Goal: Task Accomplishment & Management: Use online tool/utility

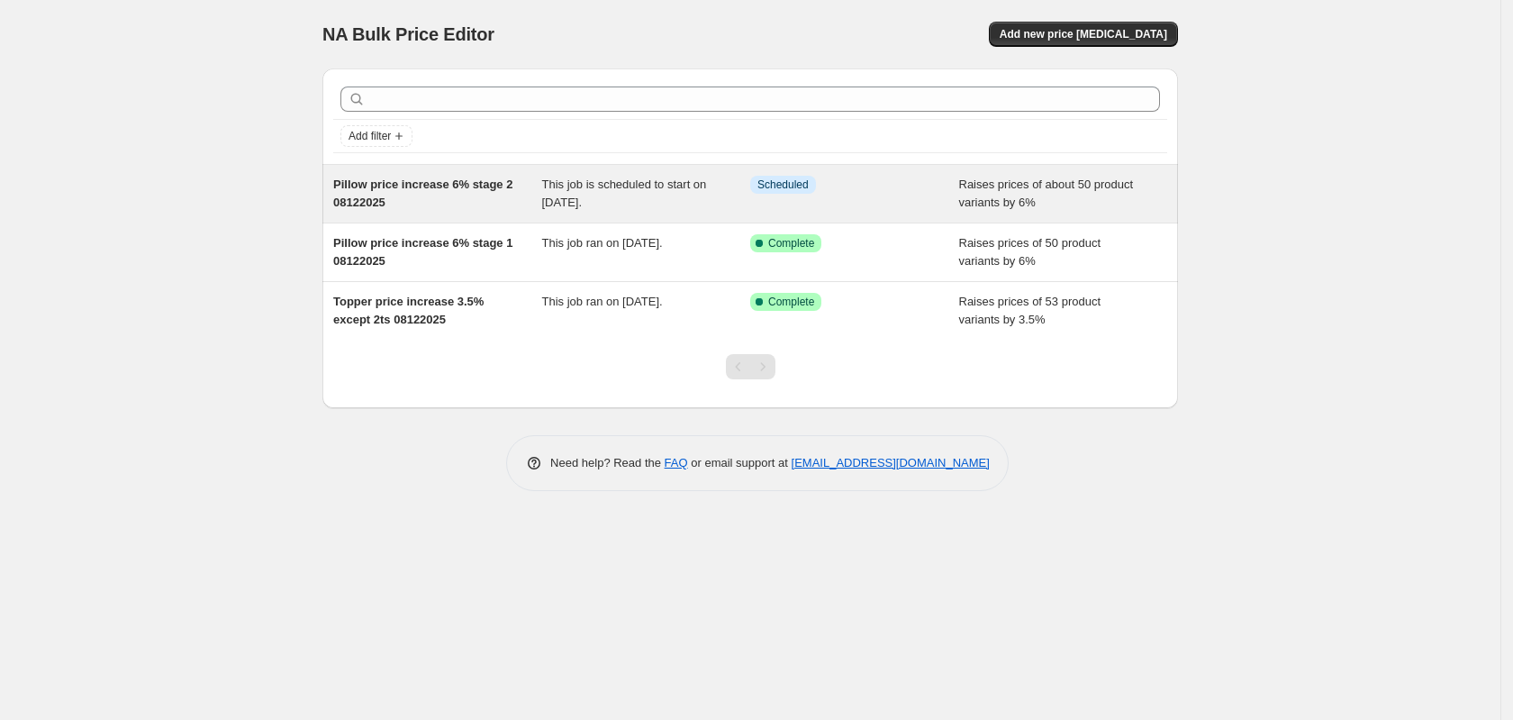
click at [569, 176] on div "This job is scheduled to start on [DATE]." at bounding box center [646, 194] width 209 height 36
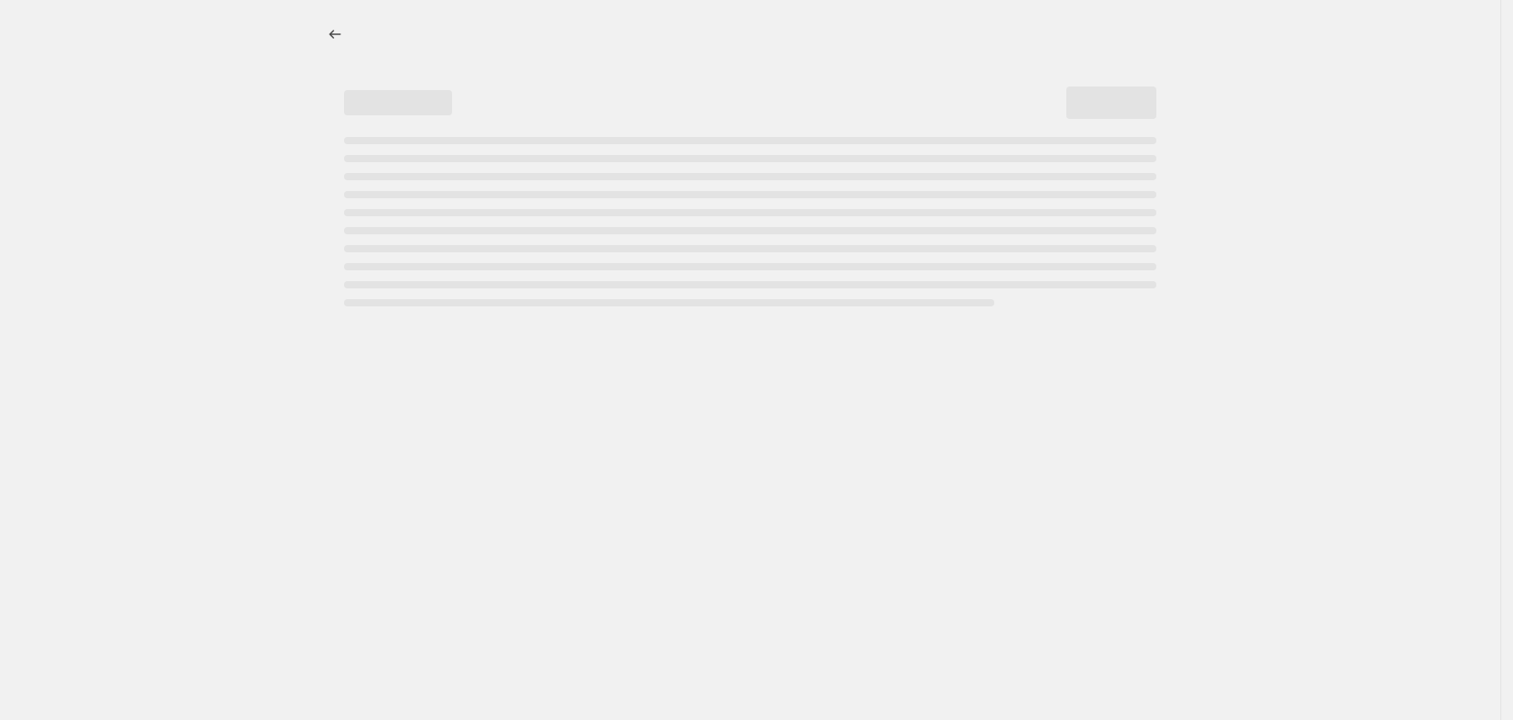
select select "percentage"
select select "remove"
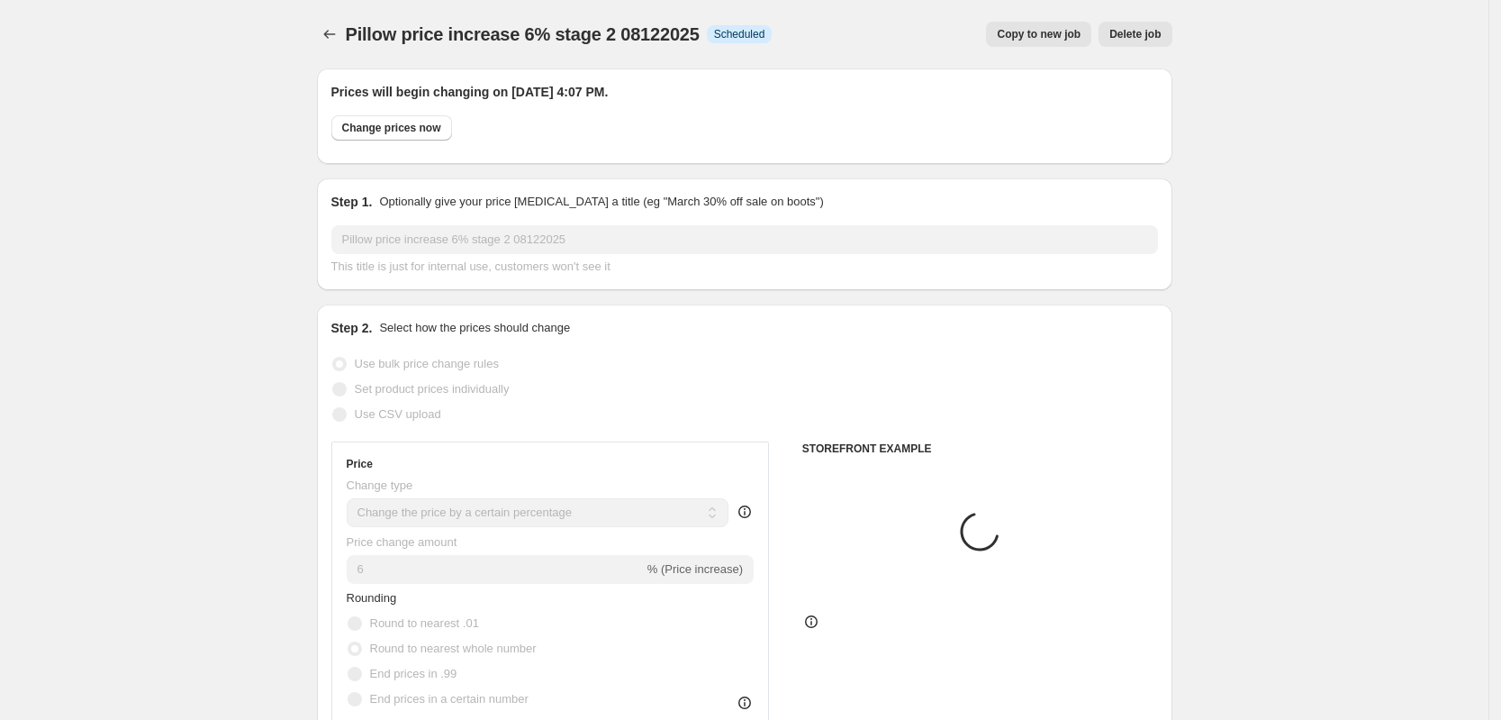
select select "product"
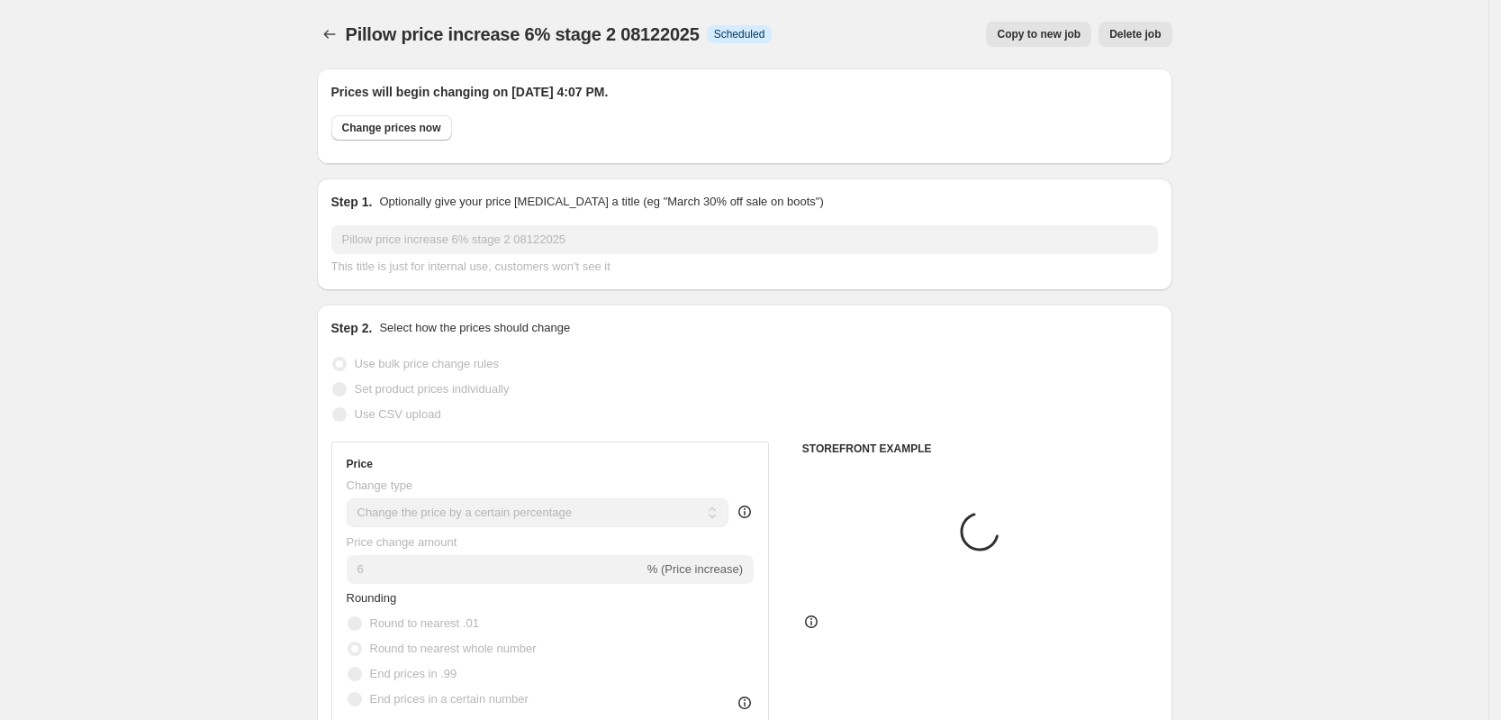
select select "product"
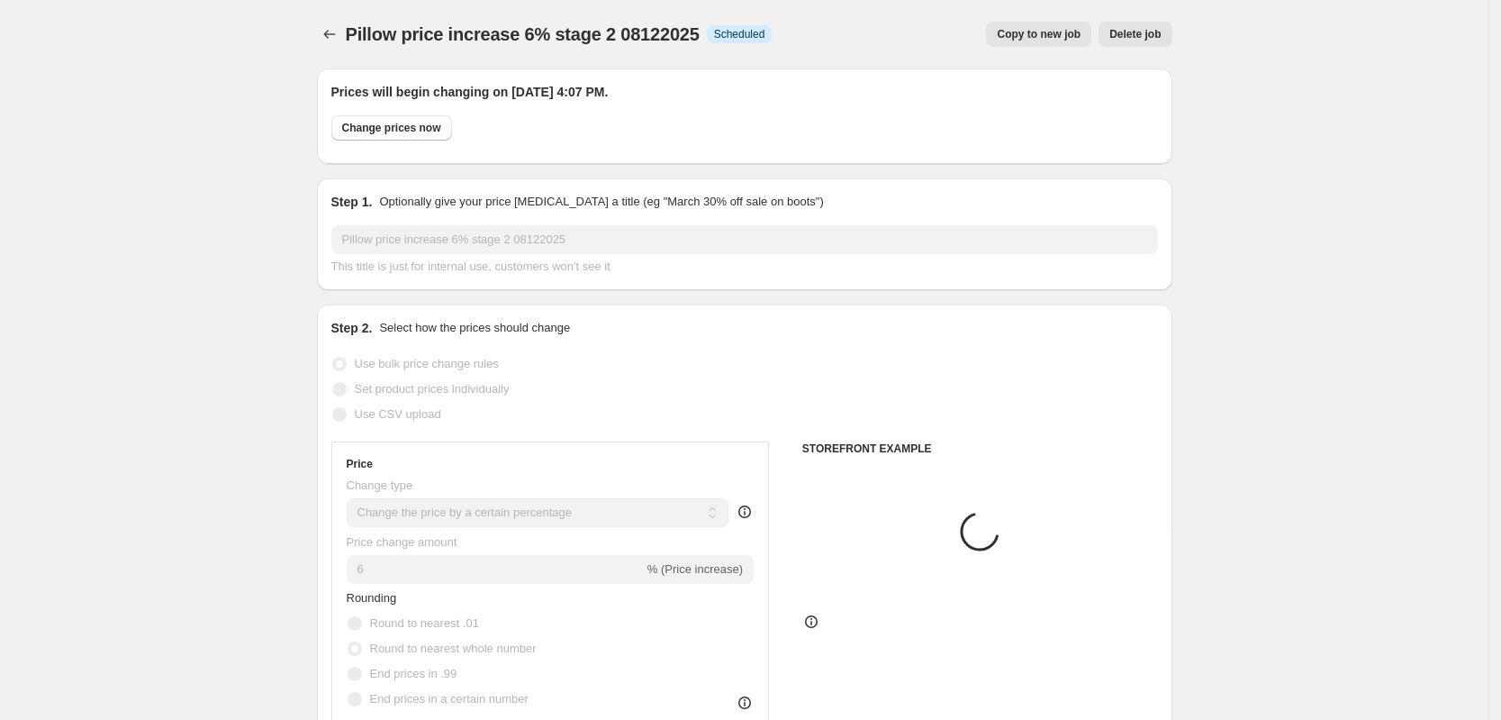
select select "product"
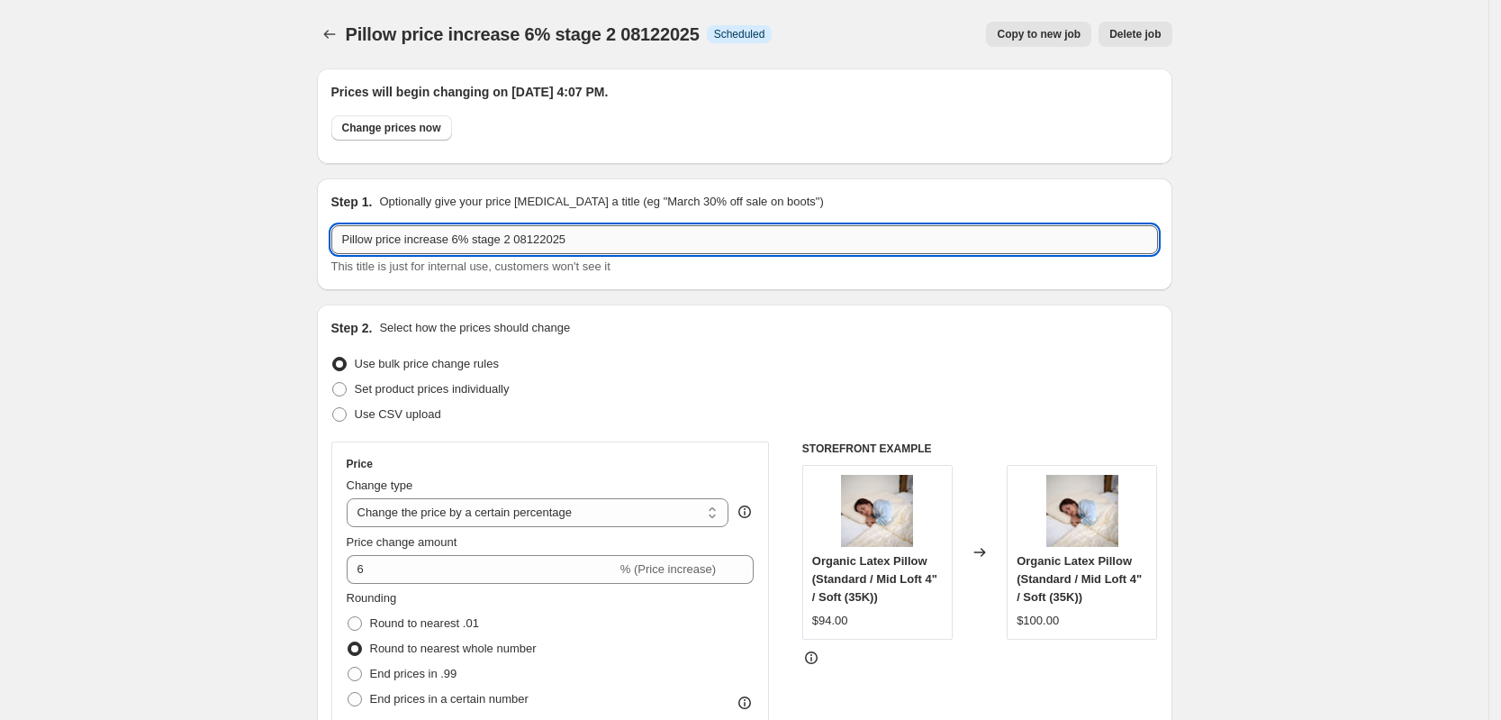
drag, startPoint x: 454, startPoint y: 248, endPoint x: 466, endPoint y: 248, distance: 11.7
click at [466, 248] on input "Pillow price increase 6% stage 2 08122025" at bounding box center [744, 239] width 827 height 29
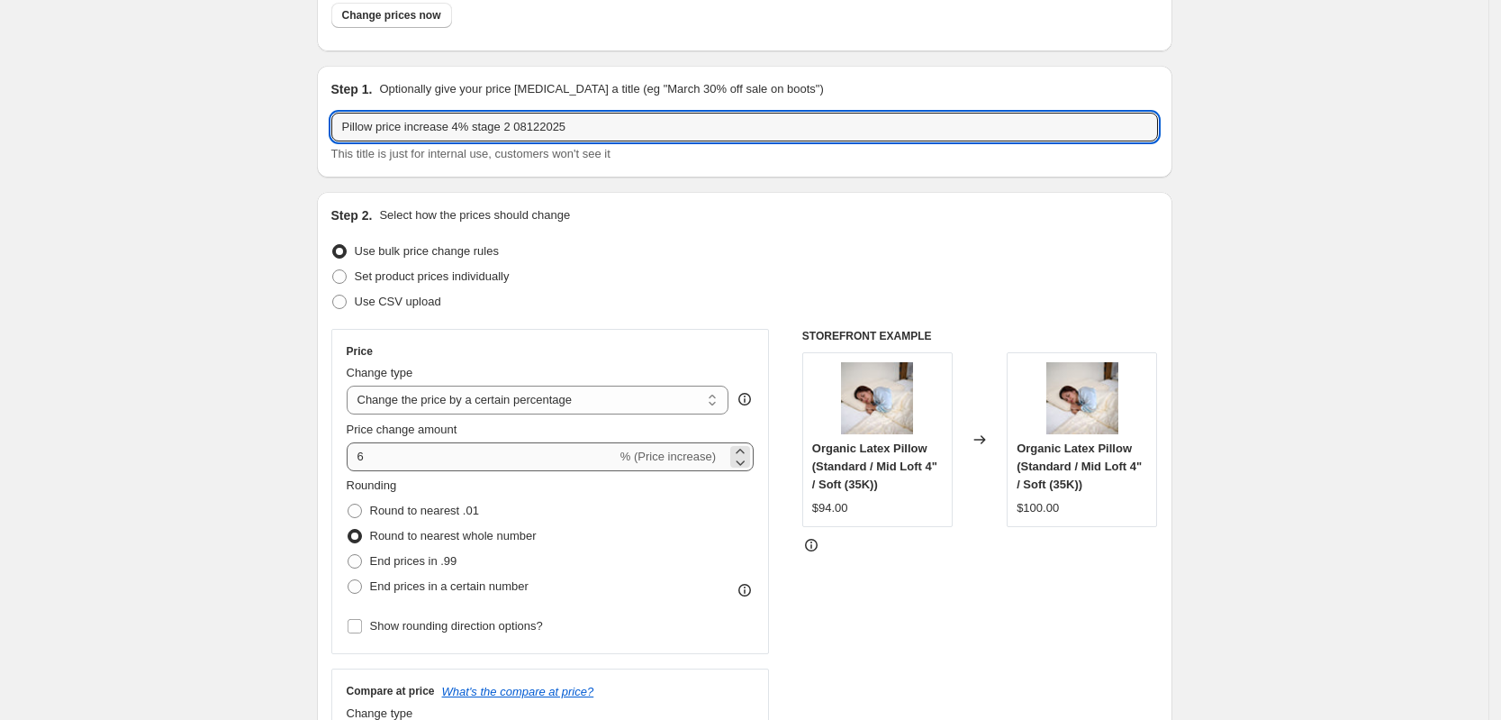
type input "Pillow price increase 4% stage 2 08122025"
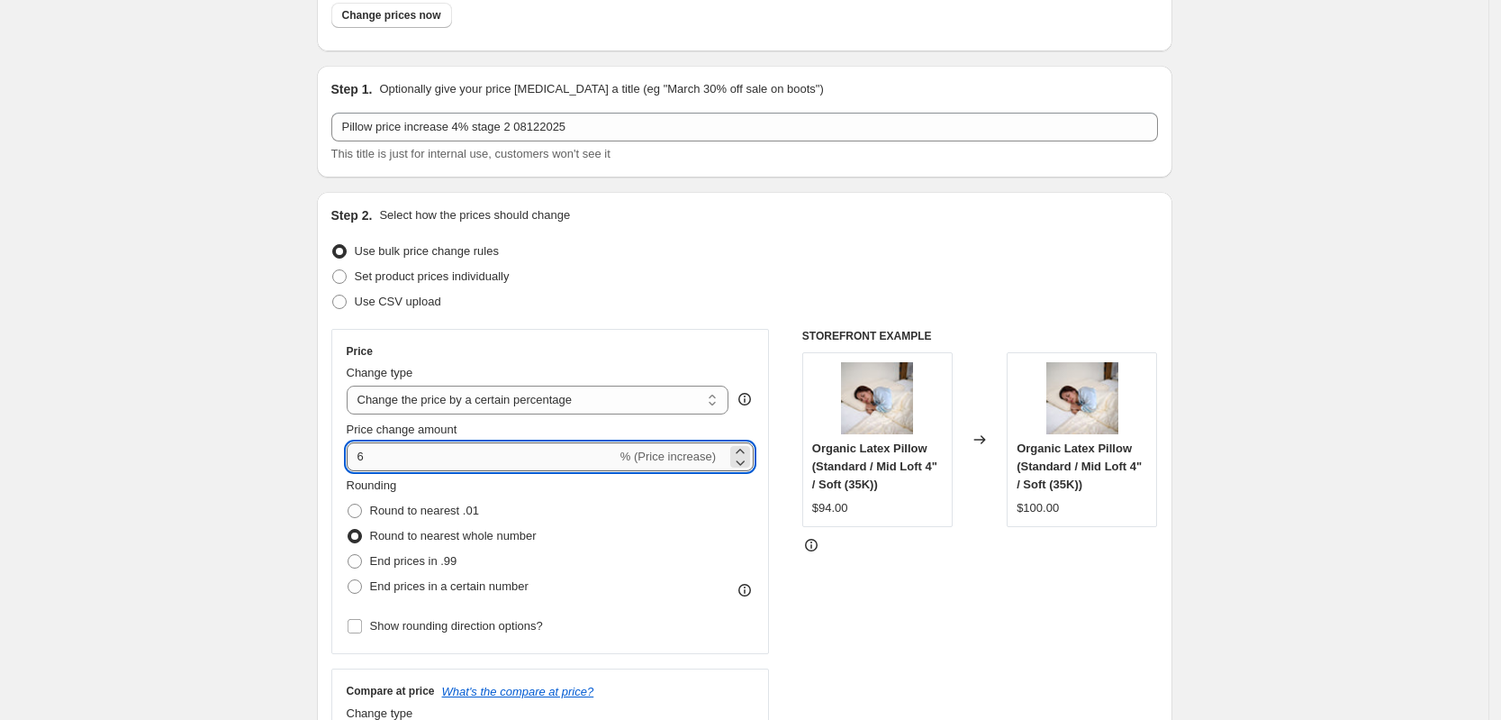
click at [391, 450] on input "6" at bounding box center [482, 456] width 270 height 29
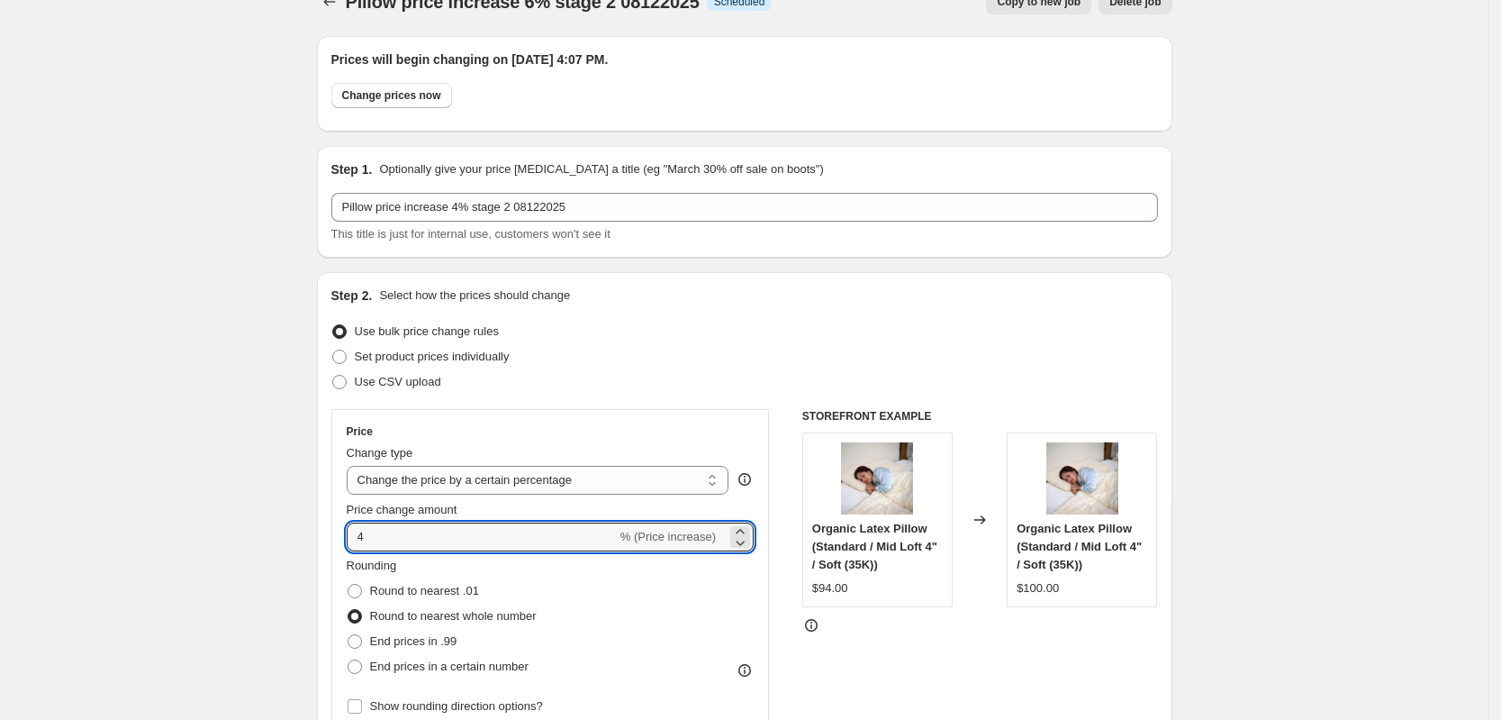
scroll to position [0, 0]
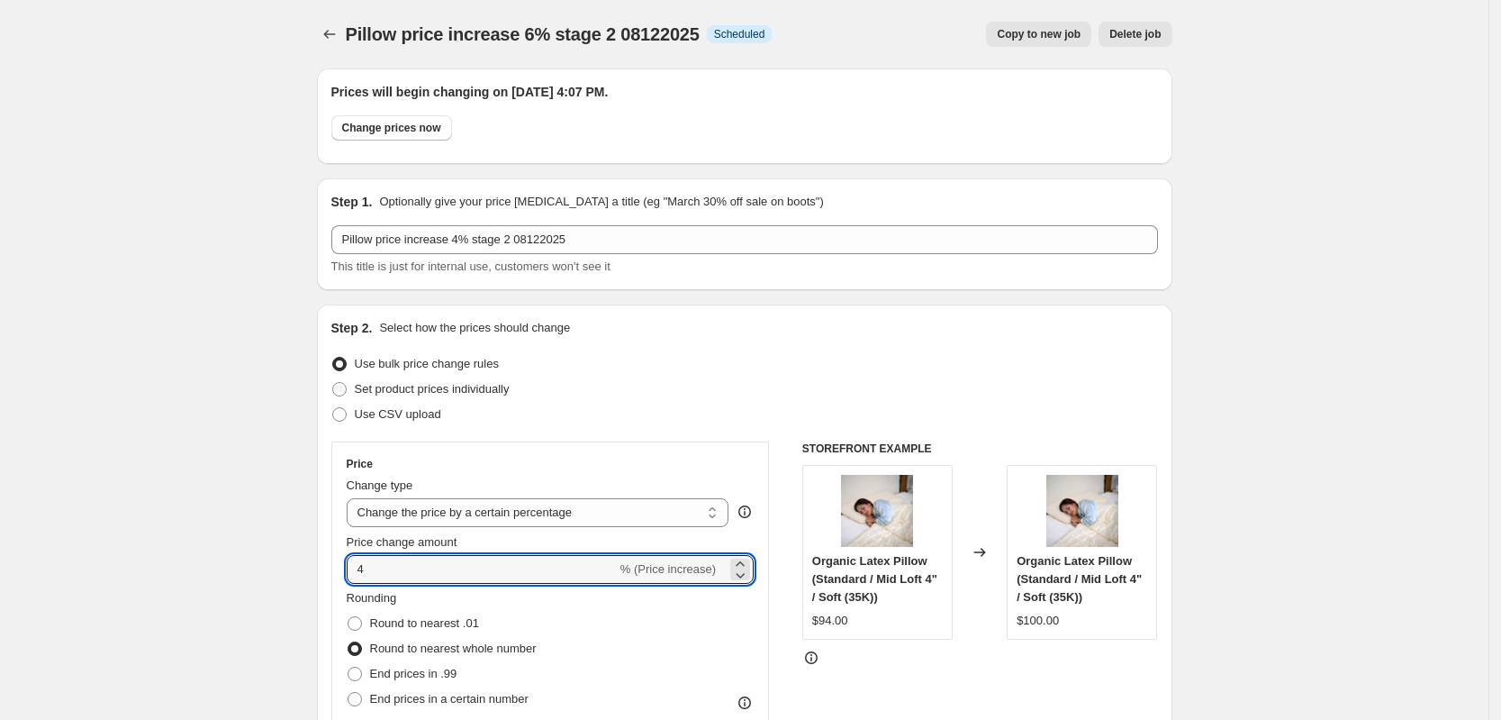
type input "4"
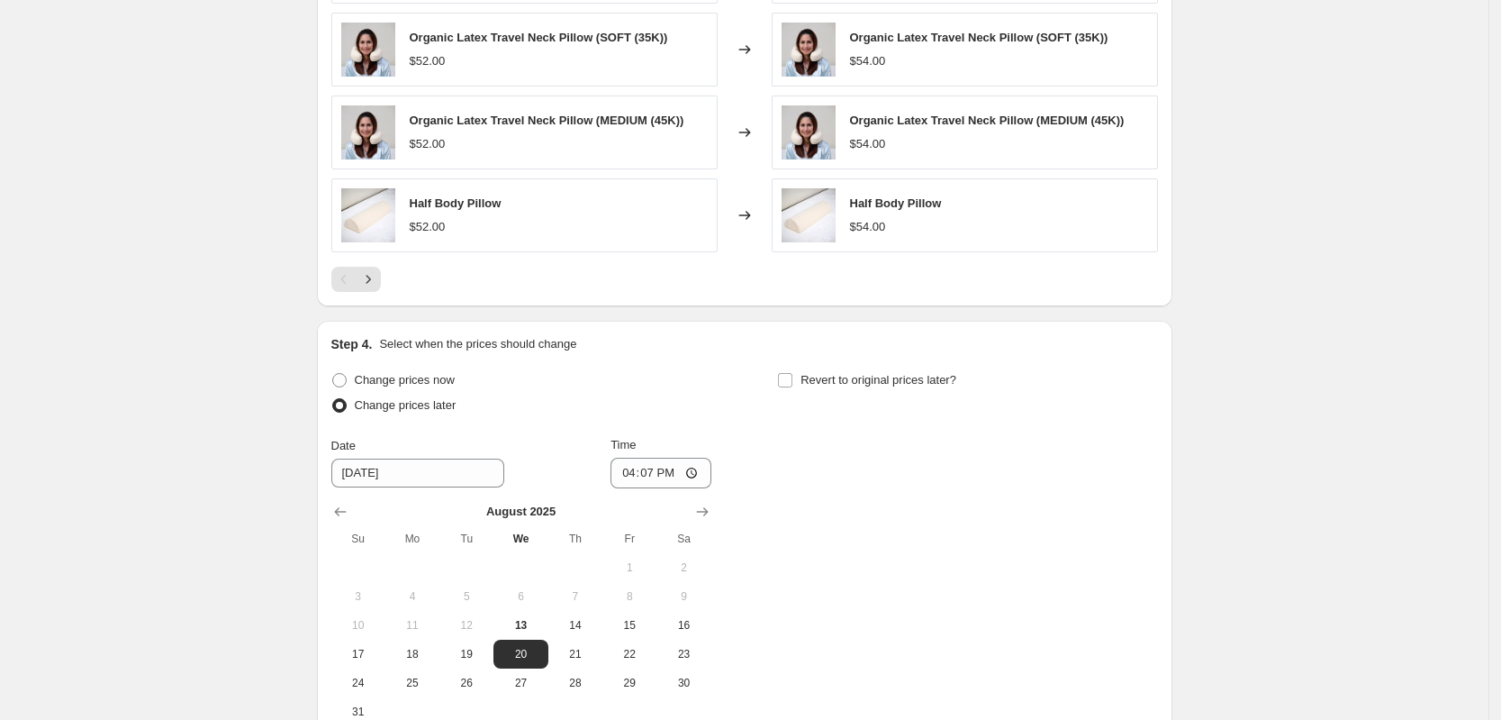
scroll to position [2179, 0]
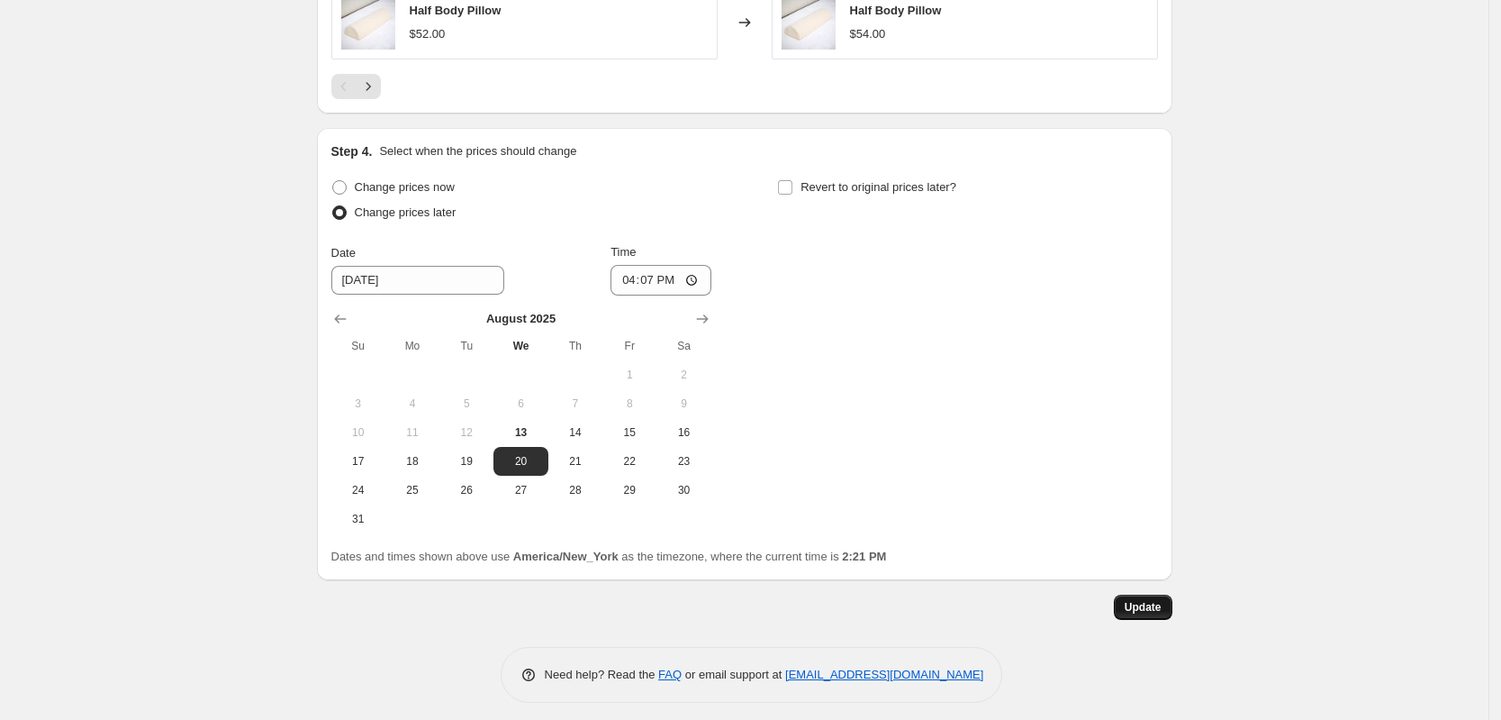
click at [1141, 600] on span "Update" at bounding box center [1143, 607] width 37 height 14
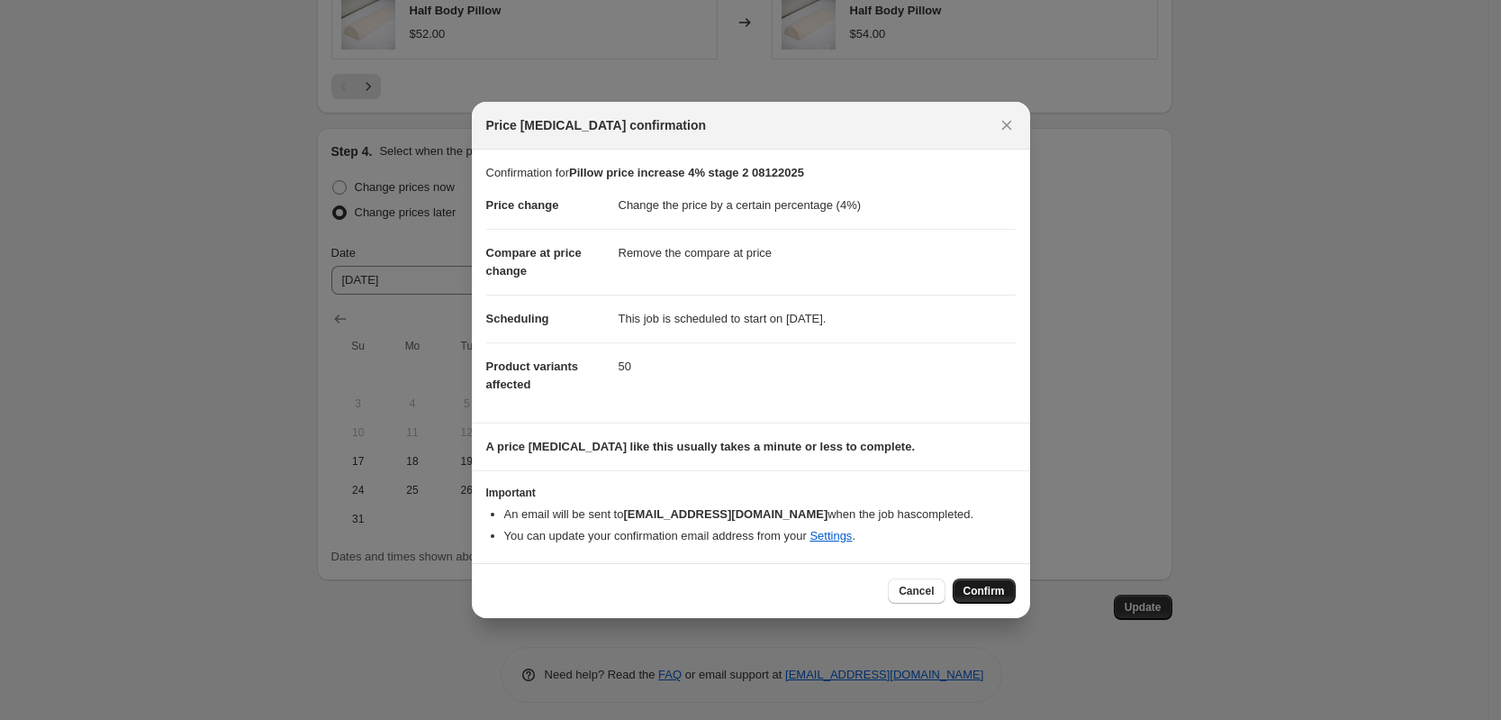
click at [983, 595] on span "Confirm" at bounding box center [984, 591] width 41 height 14
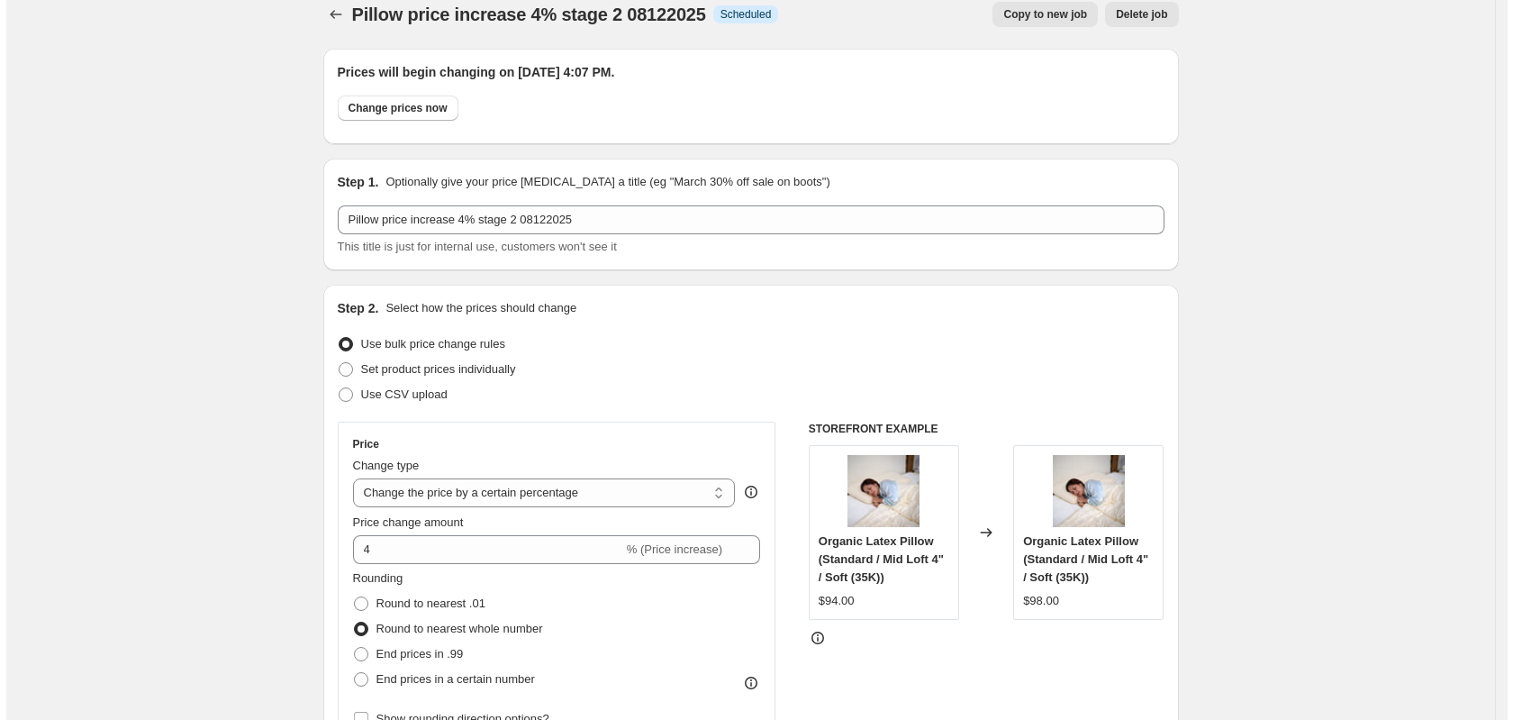
scroll to position [0, 0]
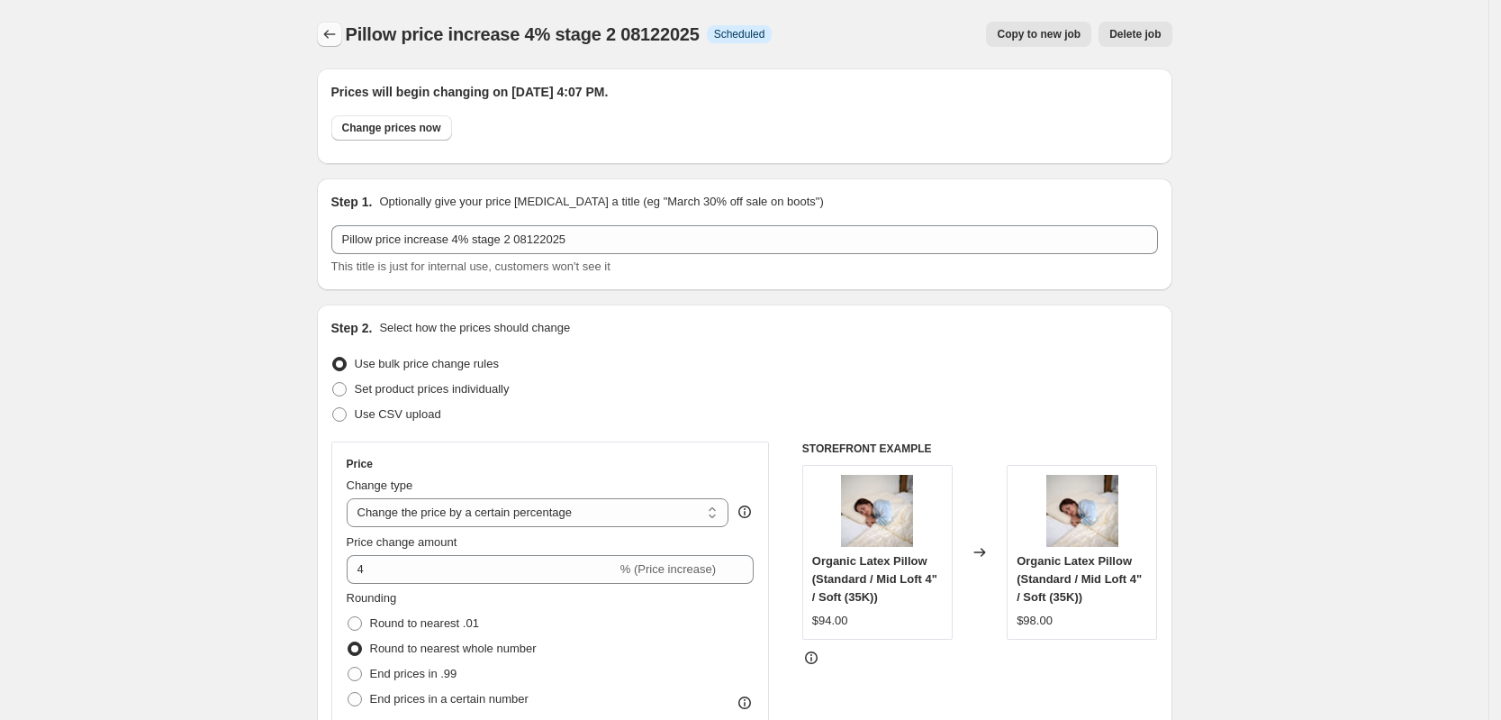
click at [330, 34] on icon "Price change jobs" at bounding box center [329, 34] width 12 height 9
